Goal: Task Accomplishment & Management: Manage account settings

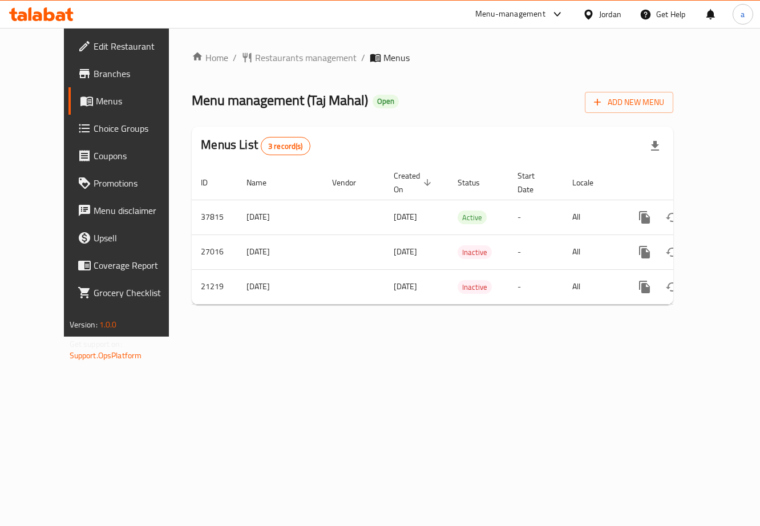
click at [68, 142] on link "Coupons" at bounding box center [129, 155] width 122 height 27
click at [94, 128] on span "Choice Groups" at bounding box center [138, 129] width 88 height 14
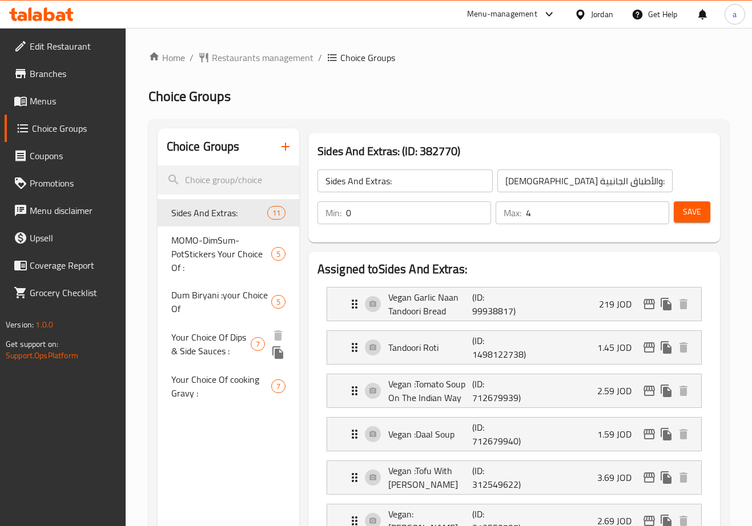
click at [241, 349] on span "Your Choice Of Dips & Side Sauces :" at bounding box center [211, 343] width 80 height 27
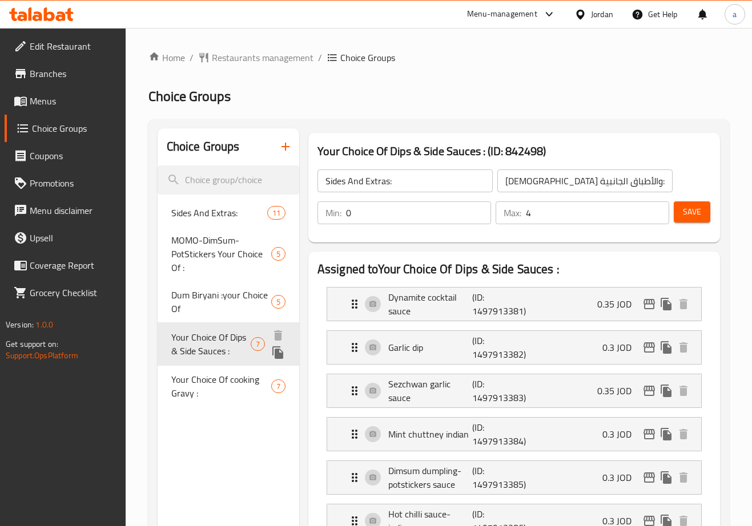
type input "Your Choice Of Dips & Side Sauces :"
type input "اختيارك من الصوصات الجانبية والديب :"
type input "6"
click at [464, 96] on h2 "Choice Groups" at bounding box center [438, 96] width 580 height 18
drag, startPoint x: 227, startPoint y: 43, endPoint x: 231, endPoint y: 55, distance: 12.6
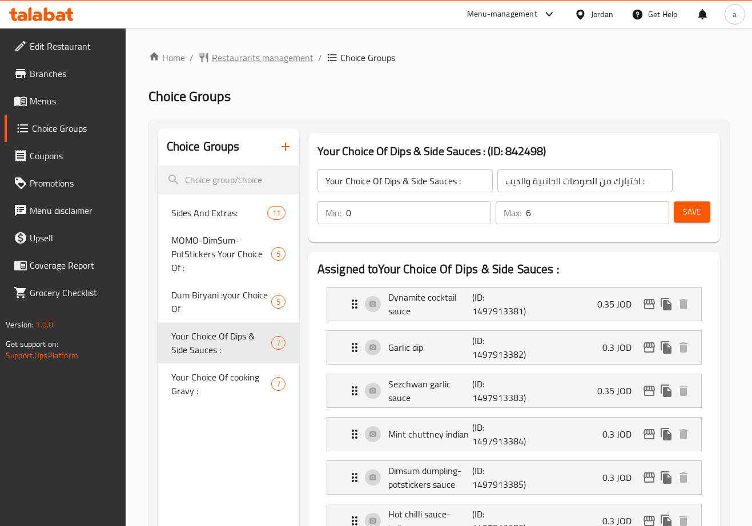
click at [231, 56] on span "Restaurants management" at bounding box center [263, 58] width 102 height 14
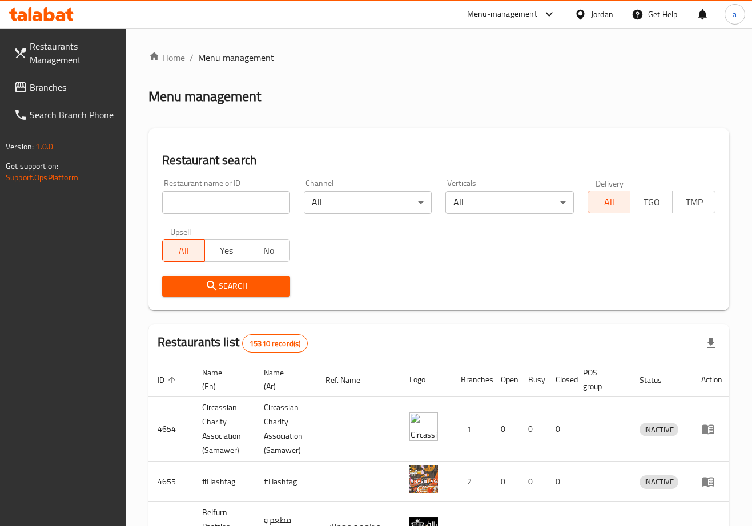
click at [78, 86] on span "Branches" at bounding box center [73, 87] width 87 height 14
